Goal: Task Accomplishment & Management: Use online tool/utility

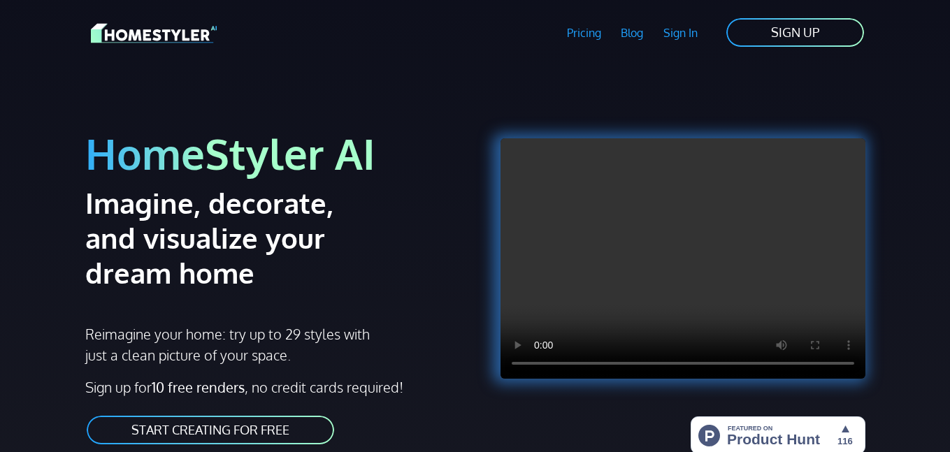
click at [683, 36] on link "Sign In" at bounding box center [681, 33] width 55 height 32
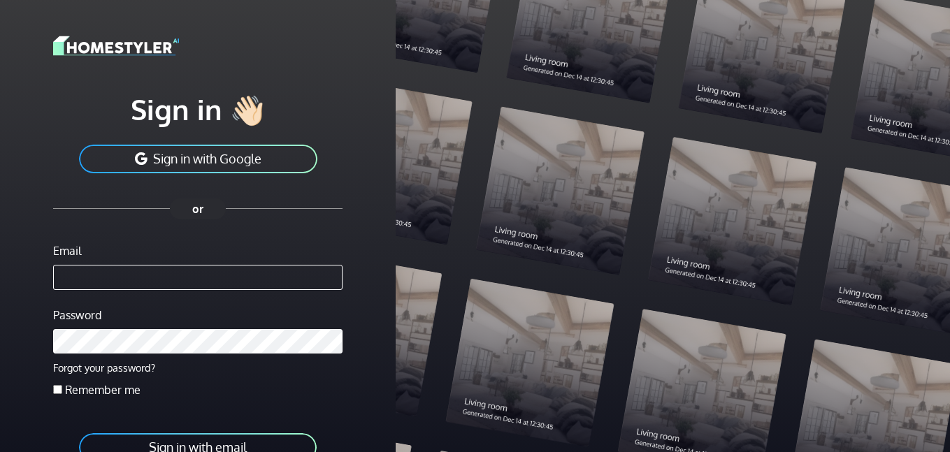
click at [214, 166] on button "Sign in with Google" at bounding box center [198, 158] width 241 height 31
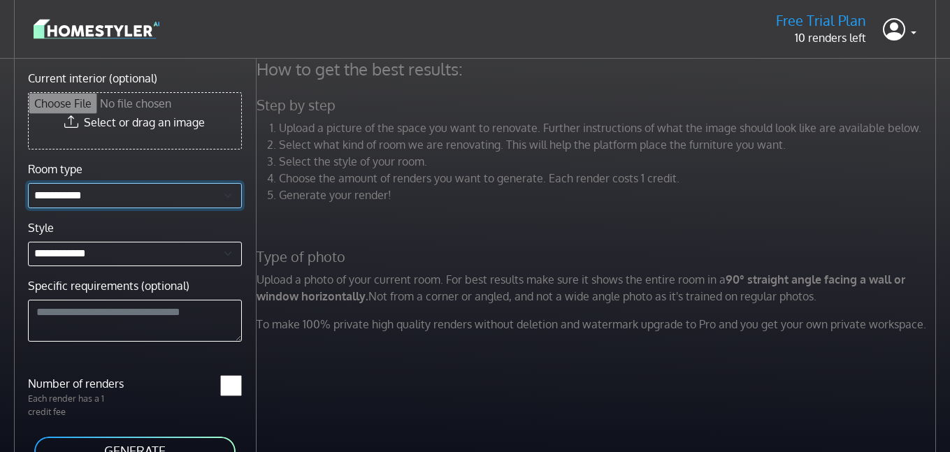
click at [117, 206] on select "**********" at bounding box center [135, 195] width 214 height 25
click at [99, 187] on select "**********" at bounding box center [135, 195] width 214 height 25
